Goal: Navigation & Orientation: Find specific page/section

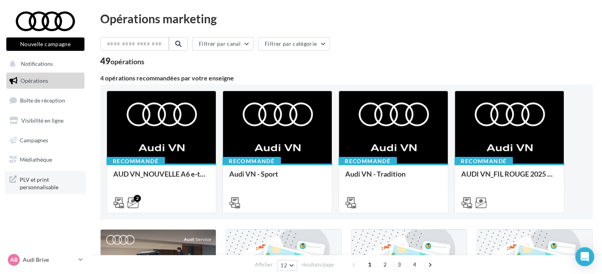
click at [45, 185] on span "PLV et print personnalisable" at bounding box center [50, 182] width 61 height 17
